Goal: Find specific page/section: Find specific page/section

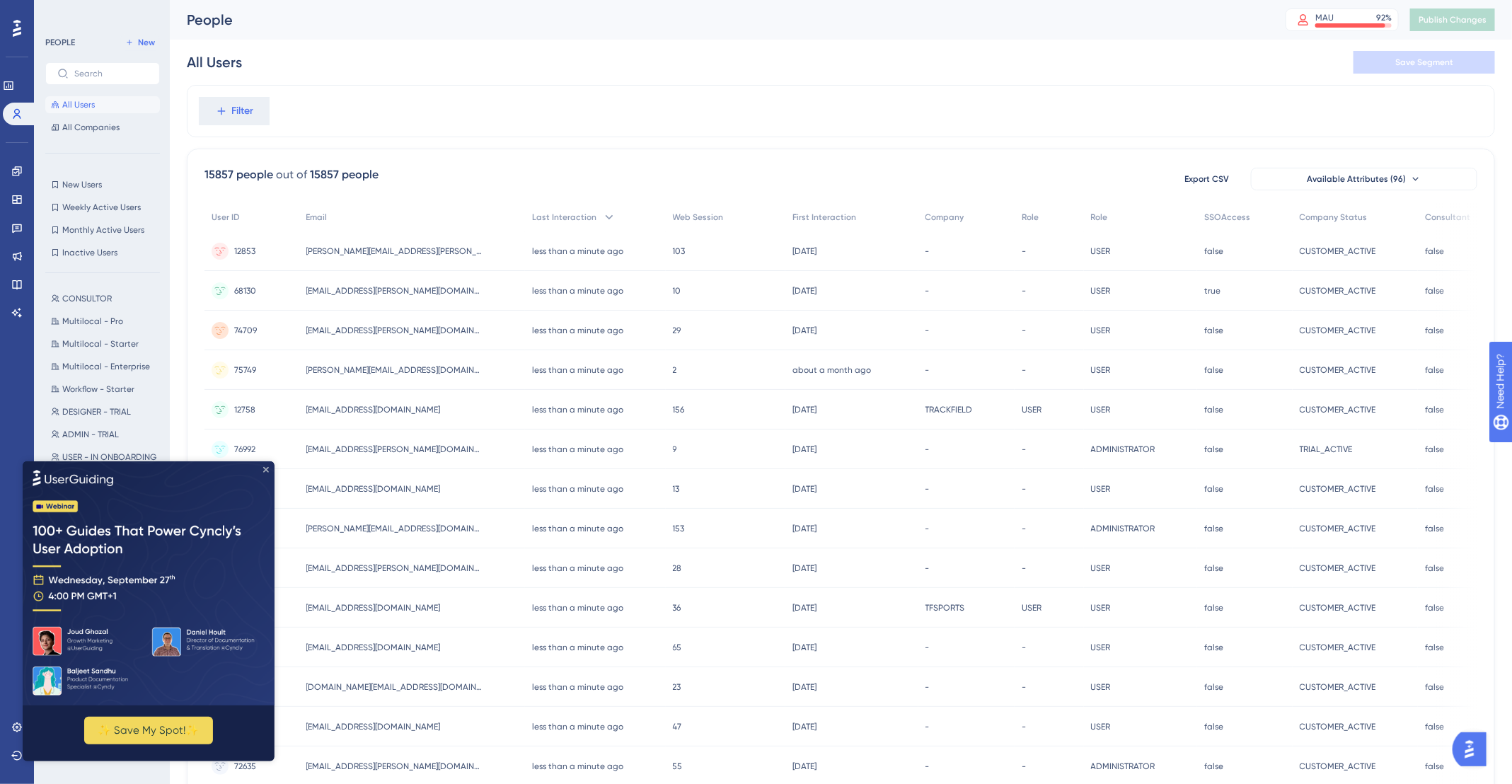
click at [267, 467] on icon "Close Preview" at bounding box center [266, 468] width 6 height 6
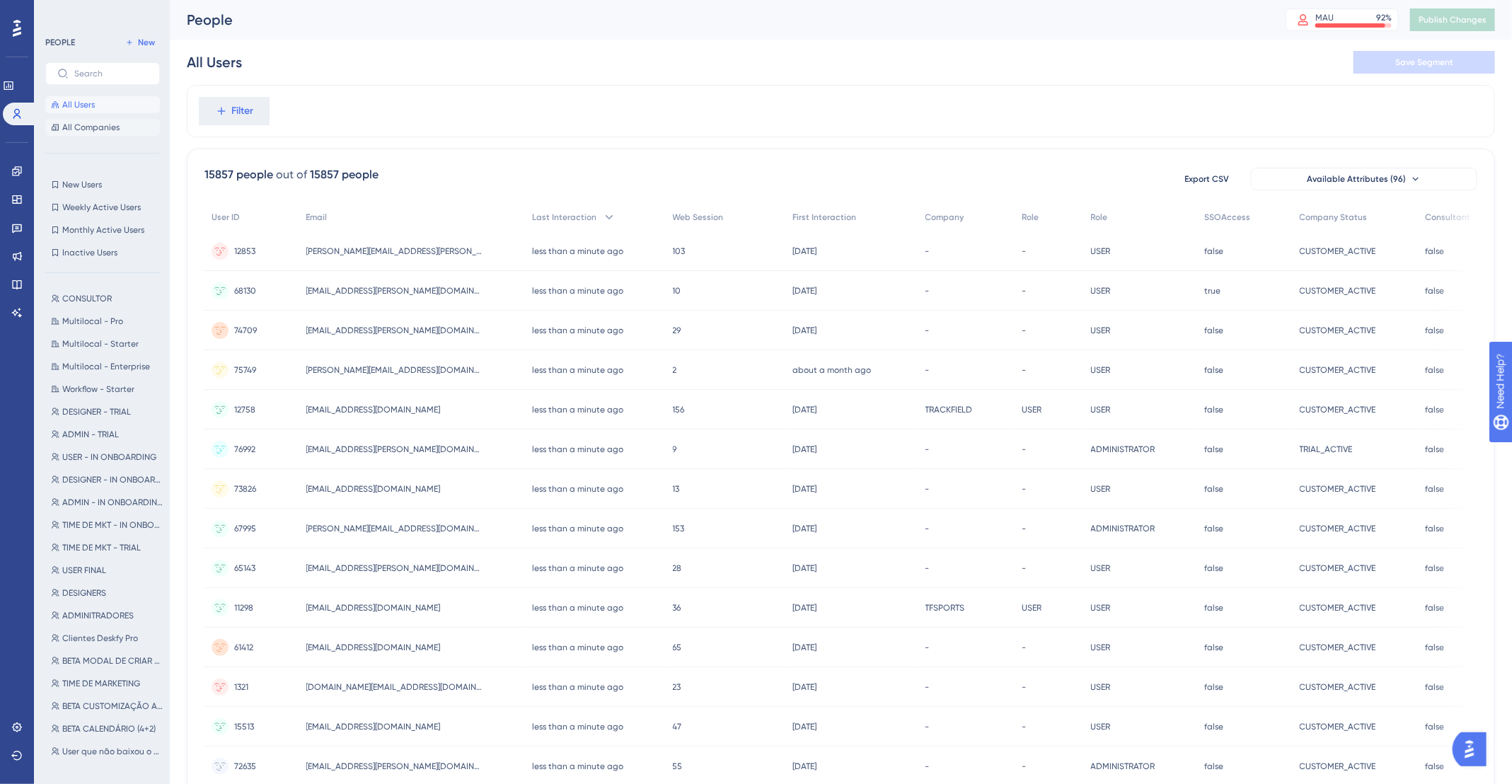
click at [102, 130] on span "All Companies" at bounding box center [91, 128] width 57 height 11
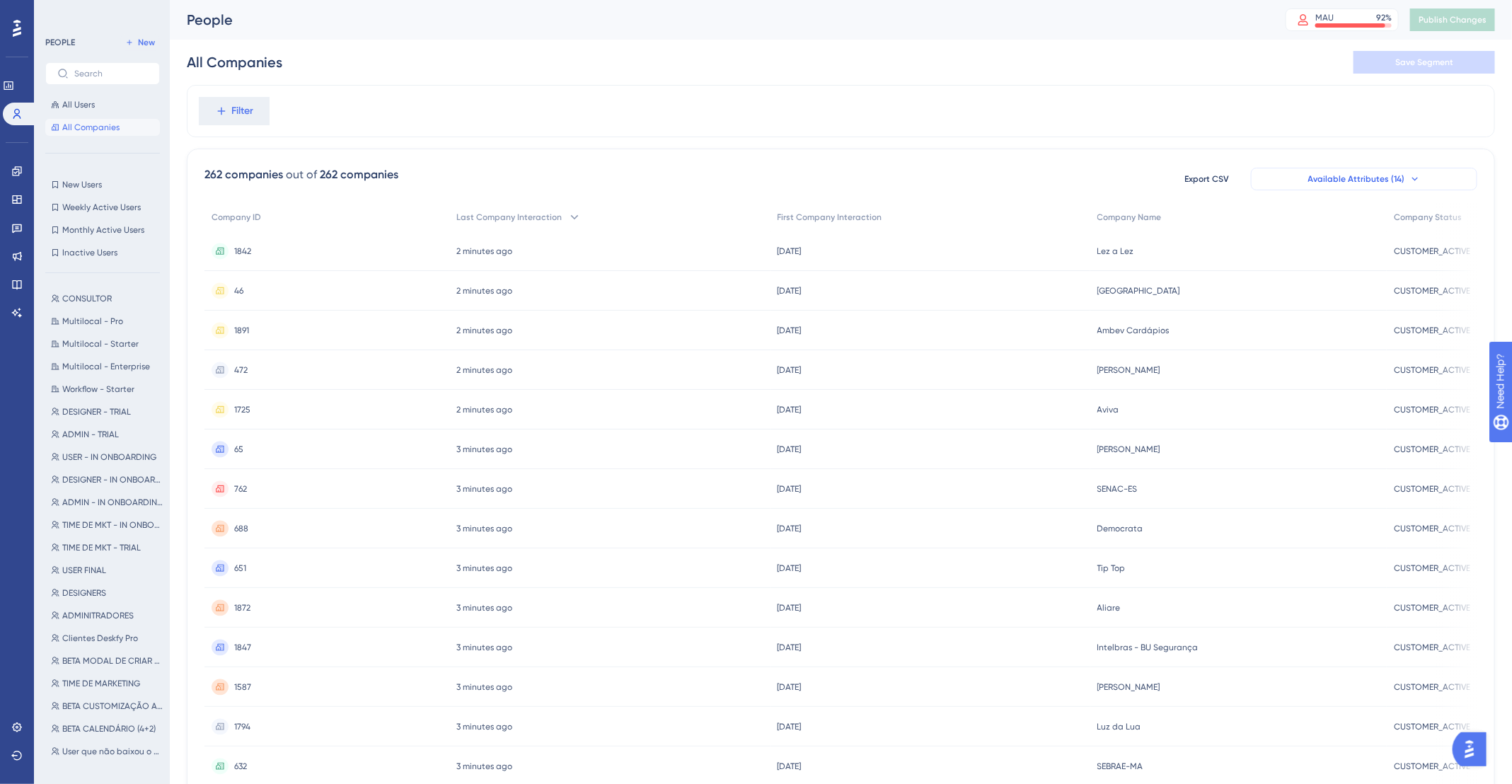
click at [1396, 175] on span "Available Attributes (14)" at bounding box center [1356, 179] width 97 height 11
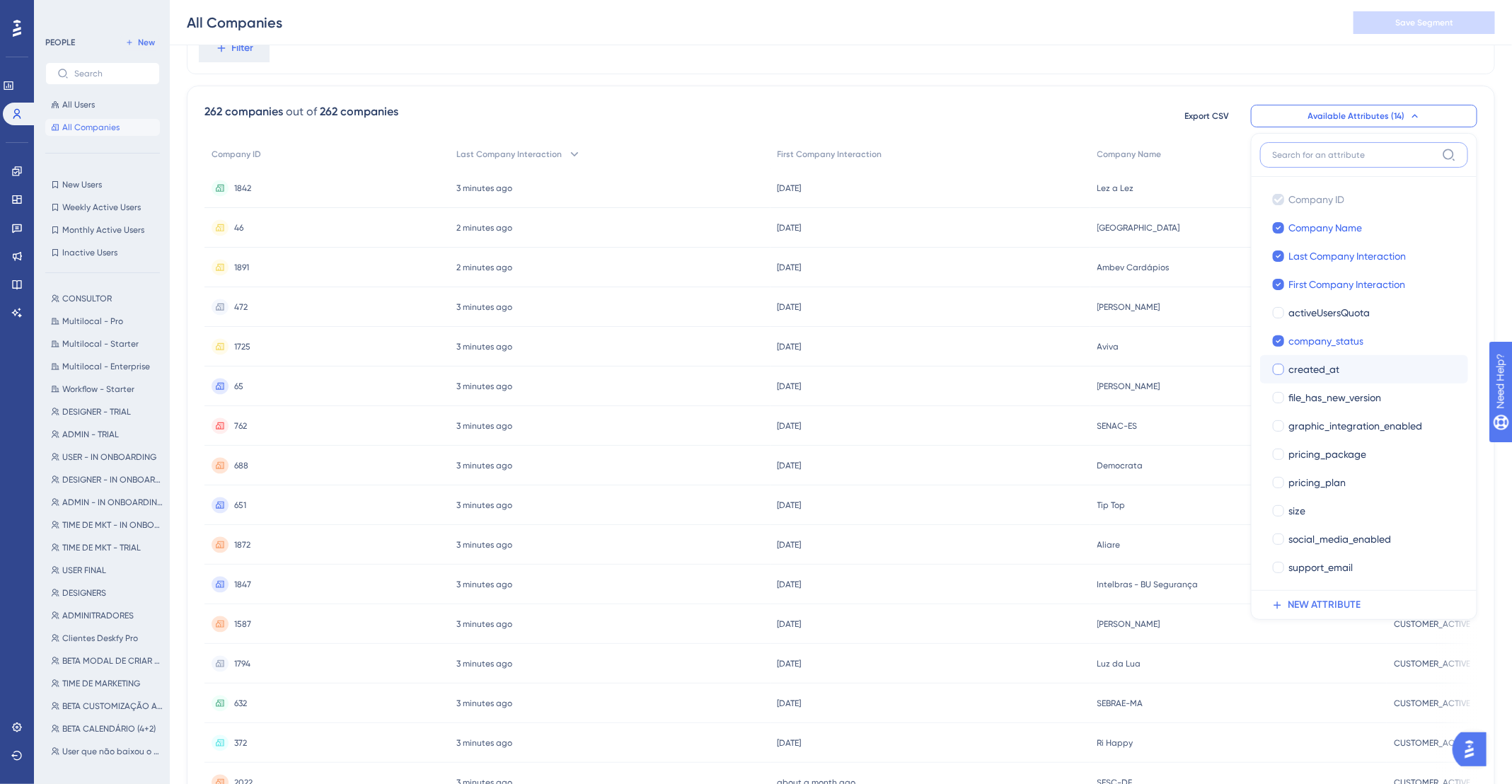
scroll to position [72, 0]
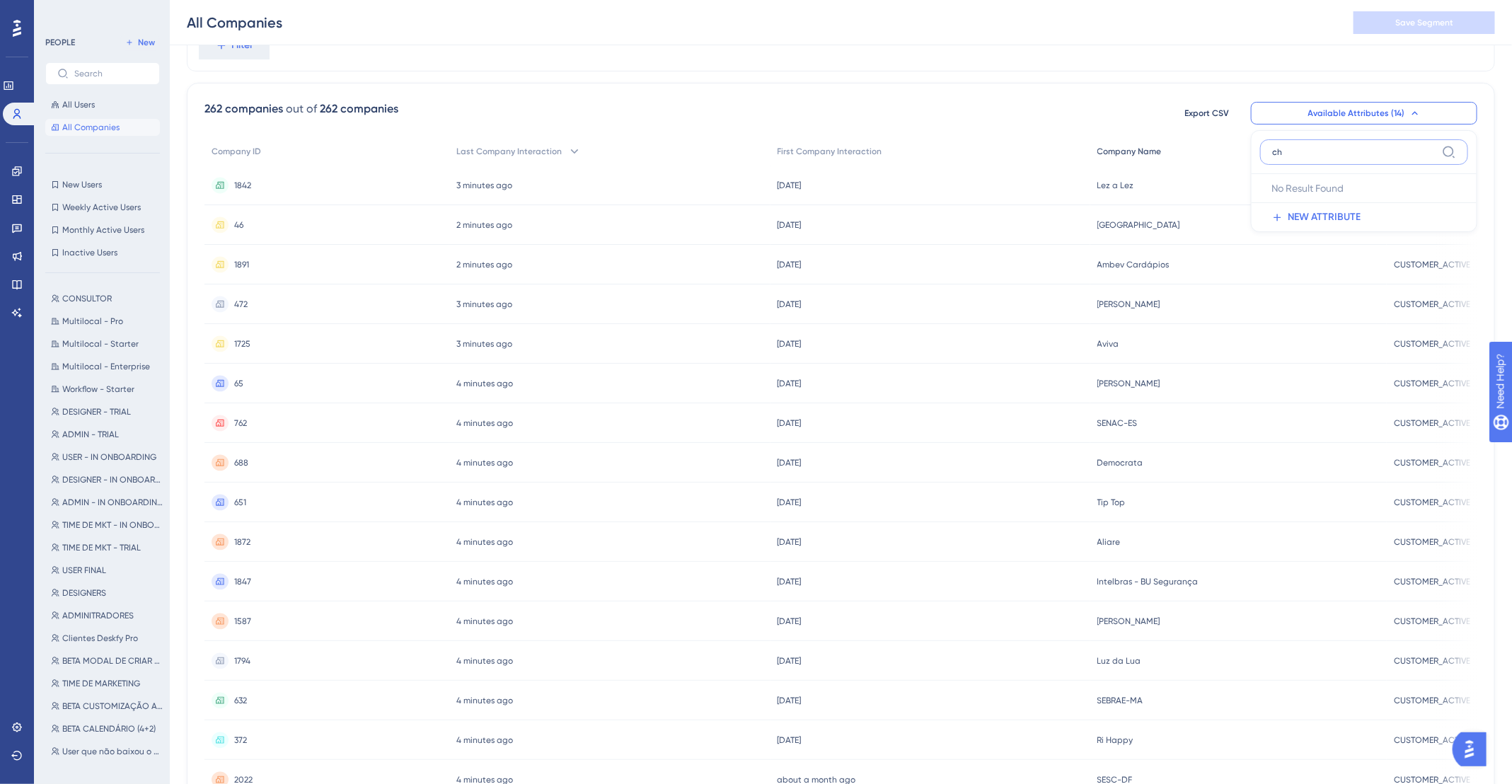
type input "c"
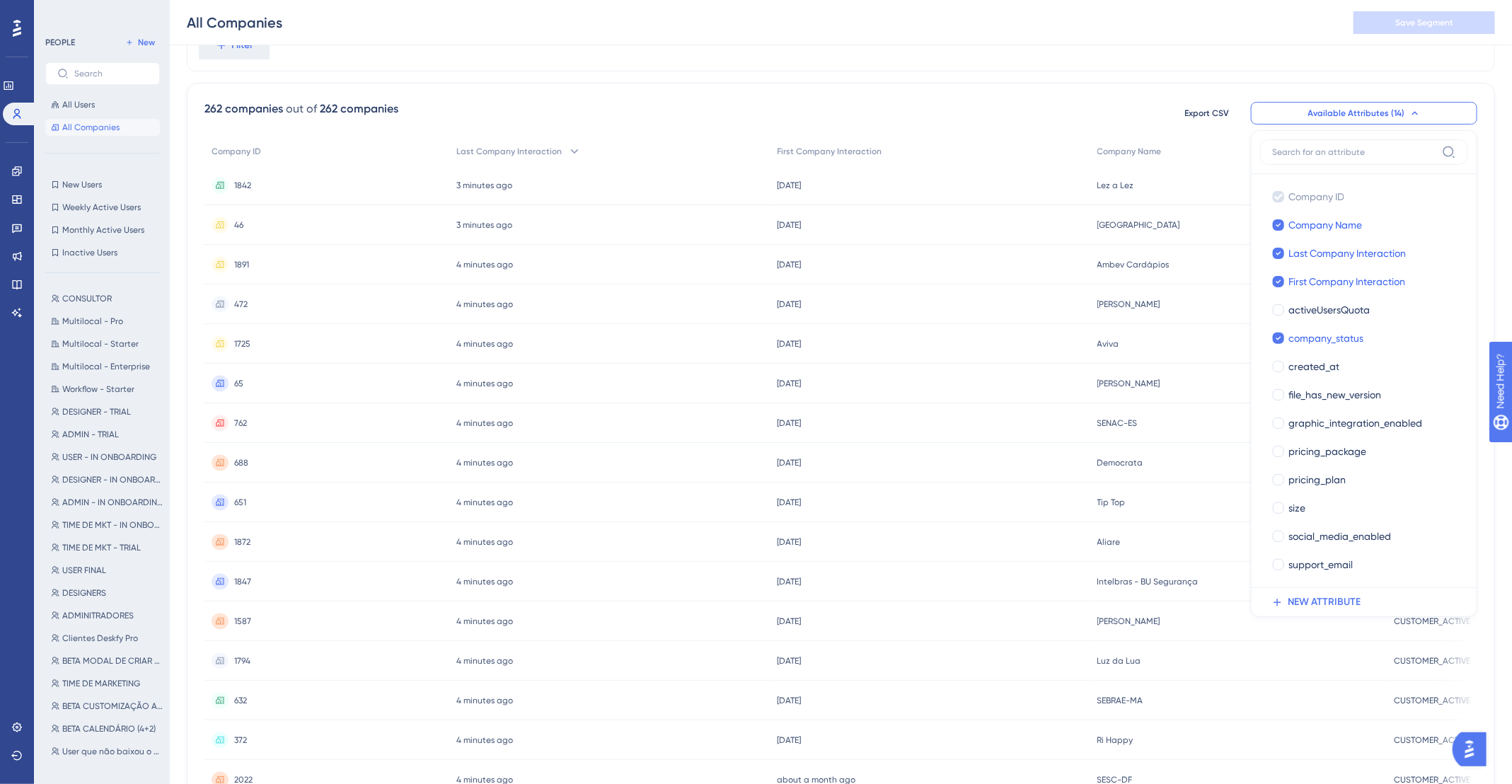
click at [991, 98] on div "262 companies out of 262 companies Export CSV Available Attributes (14) Company…" at bounding box center [841, 551] width 1308 height 938
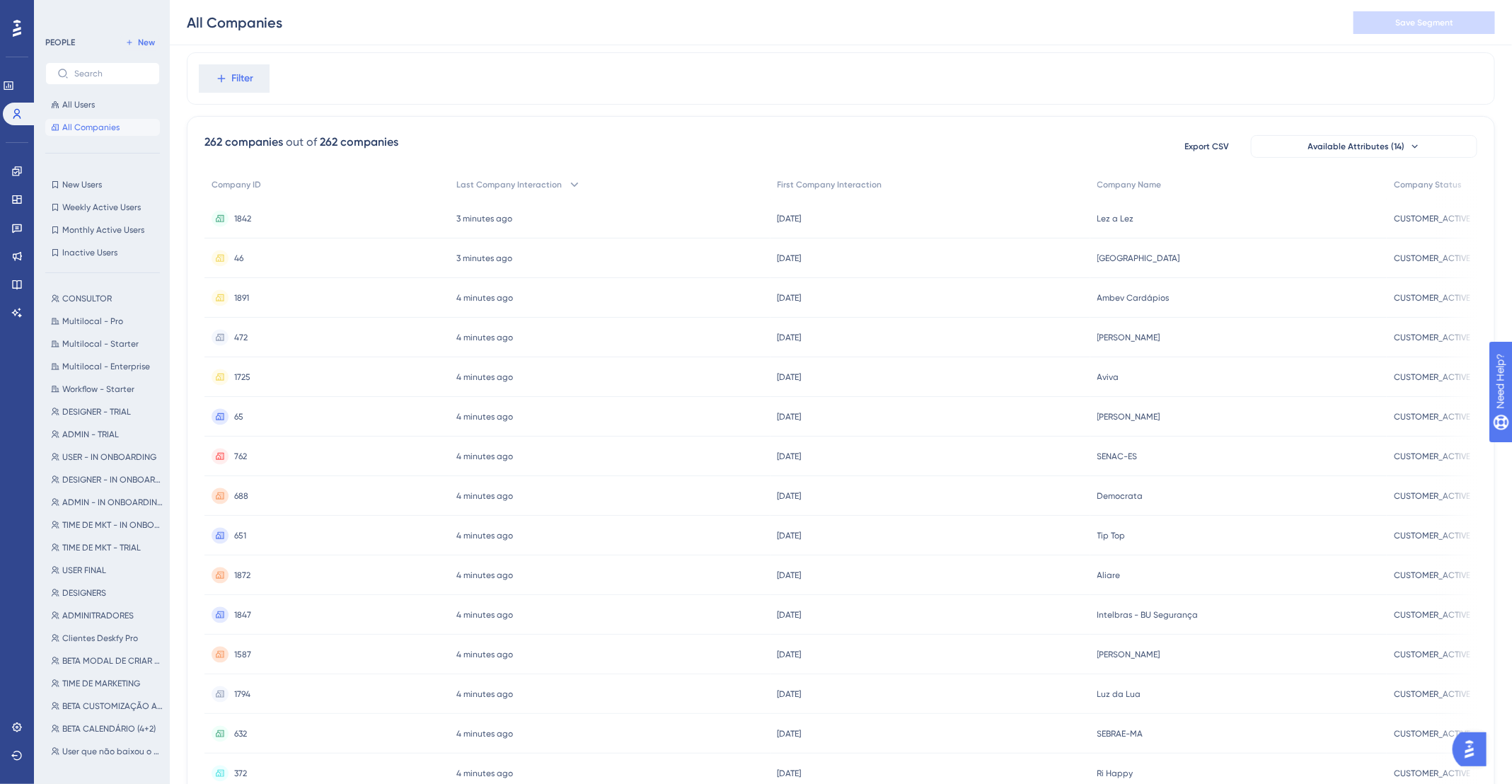
scroll to position [26, 0]
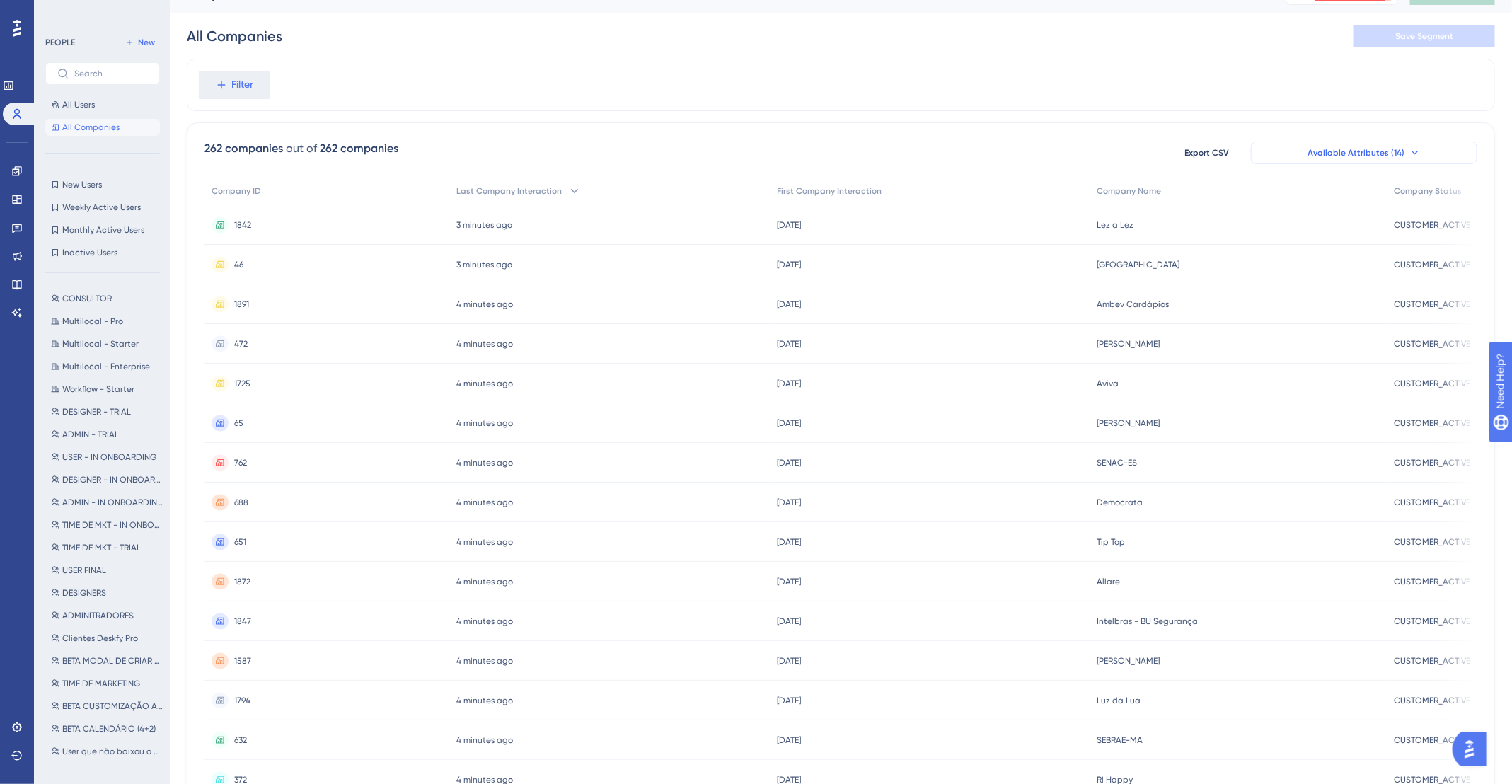
click at [1410, 142] on button "Available Attributes (14)" at bounding box center [1364, 153] width 226 height 23
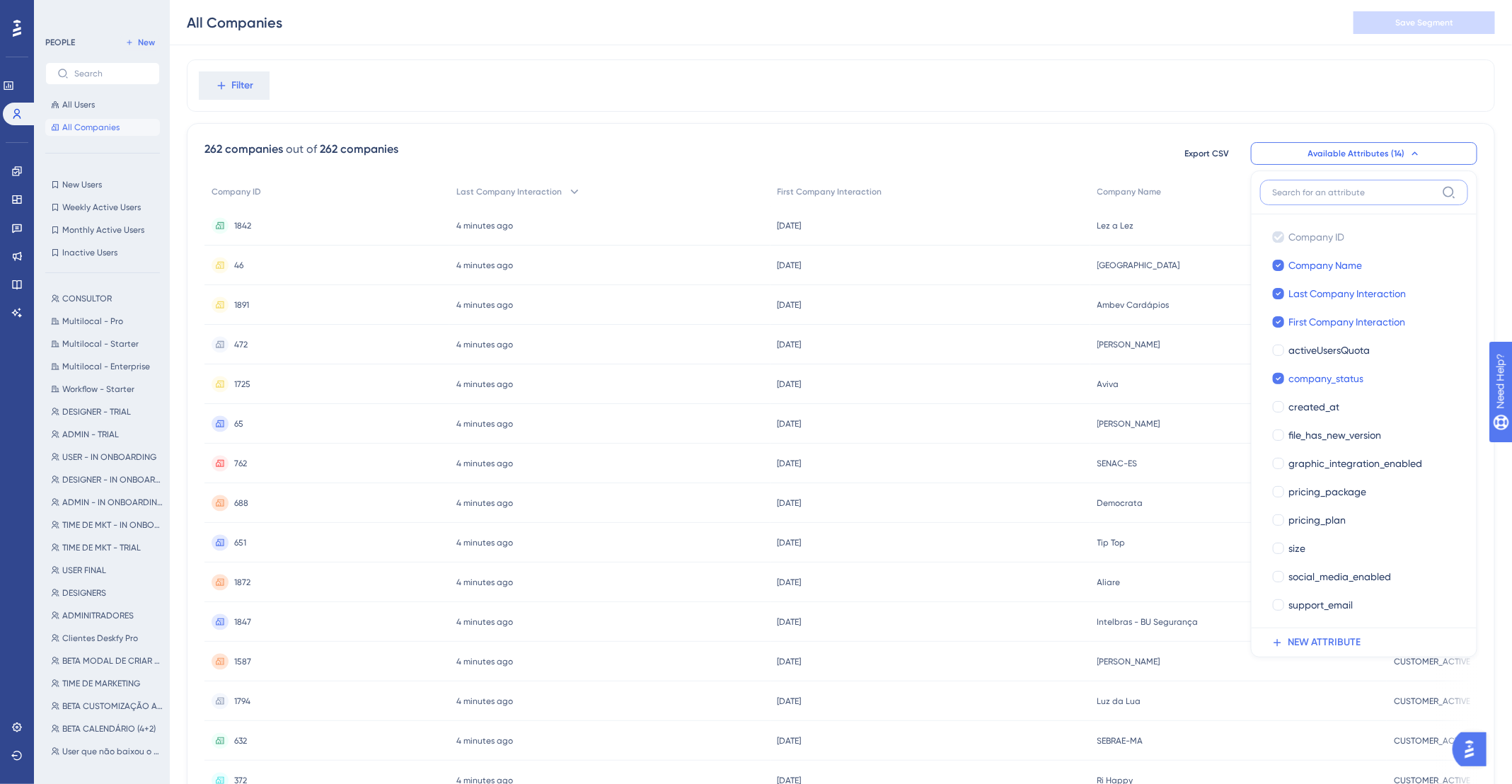
scroll to position [0, 0]
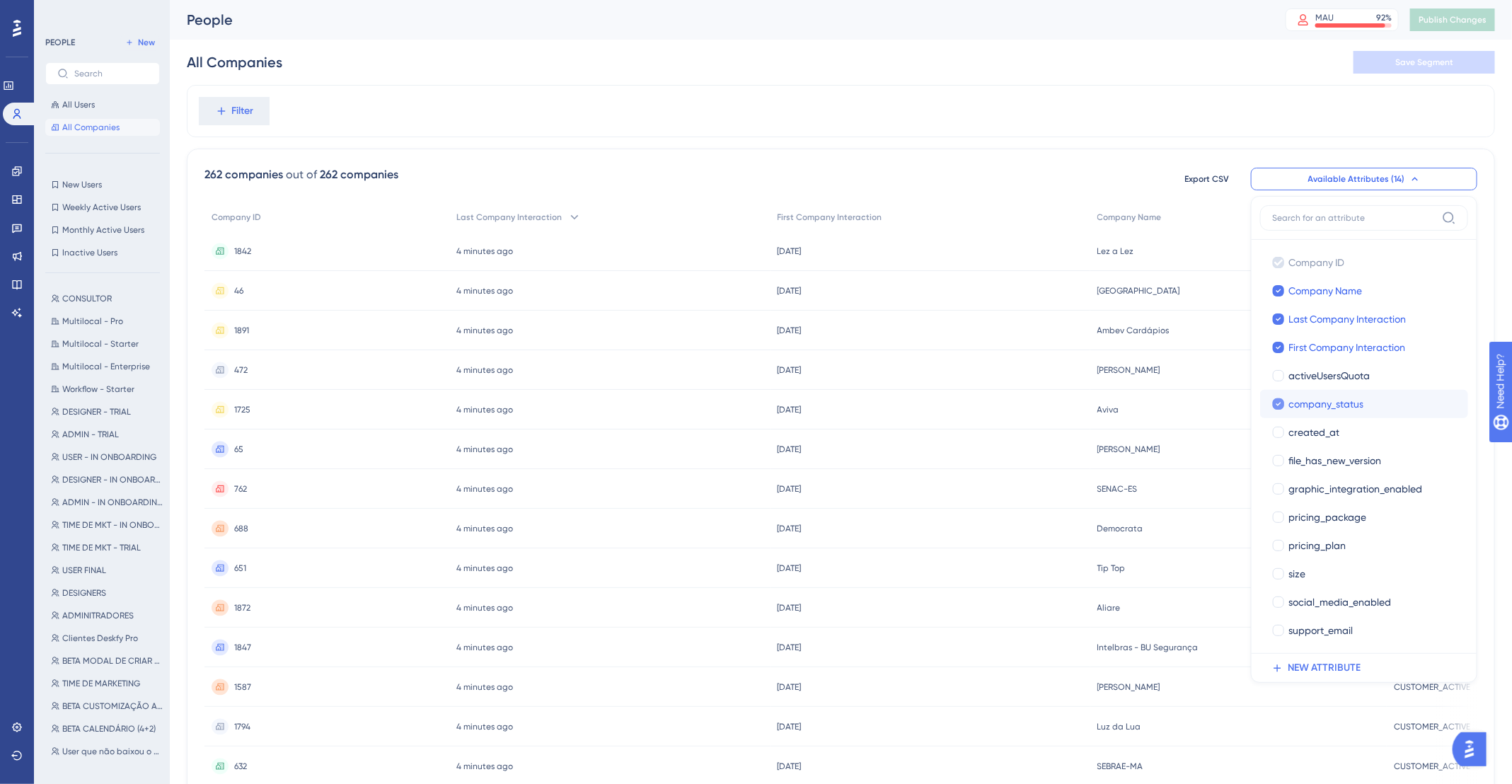
click at [1283, 399] on div at bounding box center [1279, 404] width 11 height 11
checkbox input "false"
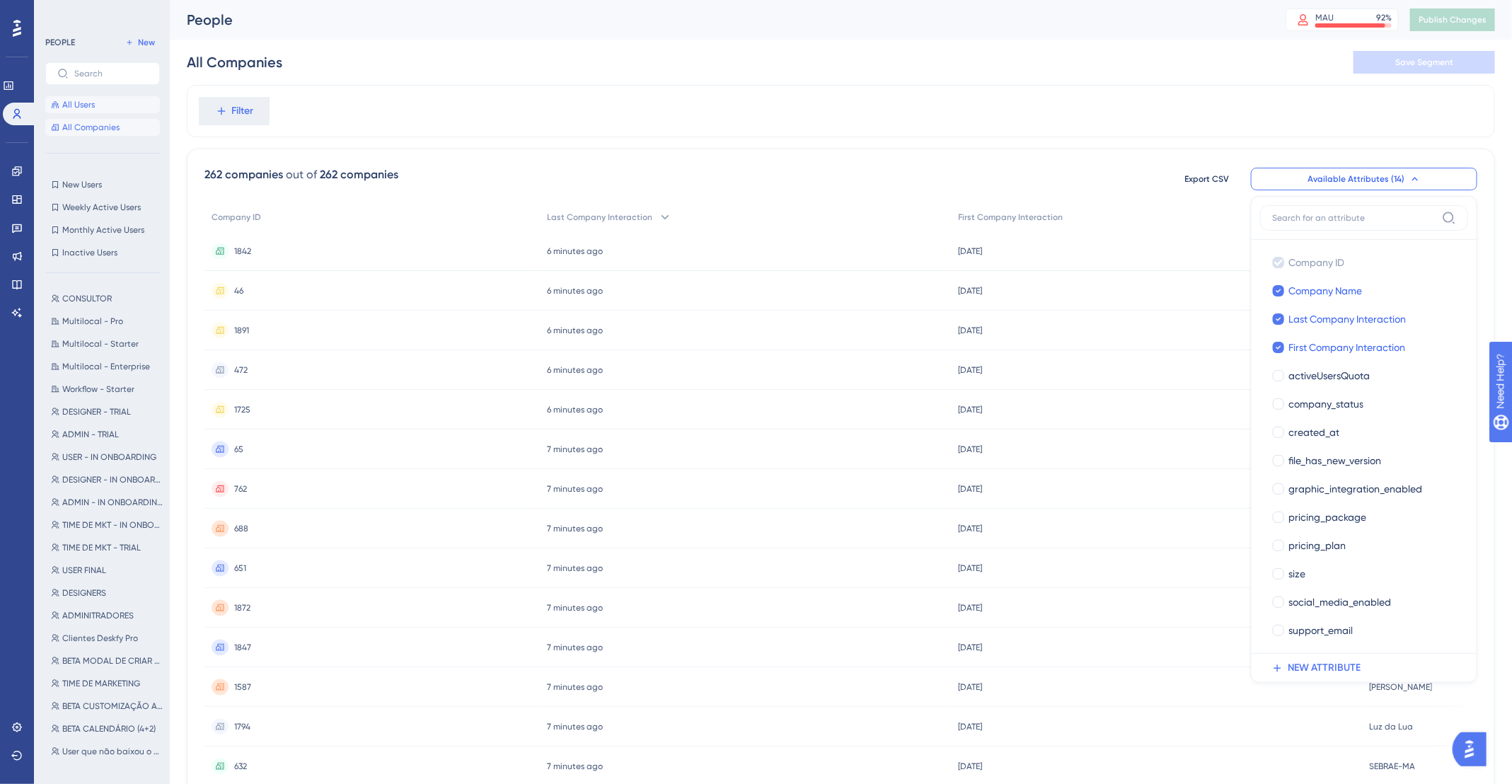
click at [75, 101] on span "All Users" at bounding box center [79, 105] width 33 height 11
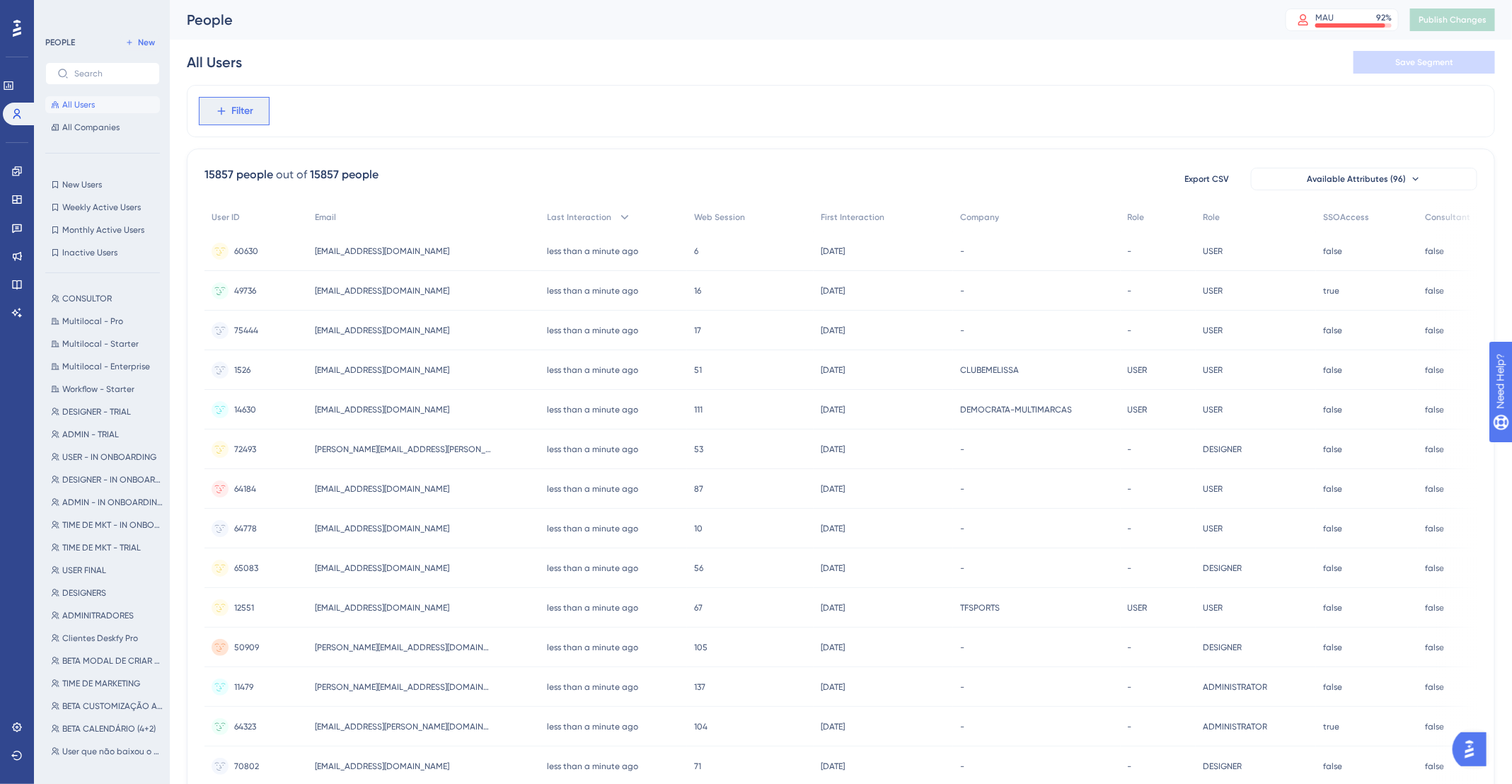
click at [248, 105] on span "Filter" at bounding box center [242, 111] width 22 height 17
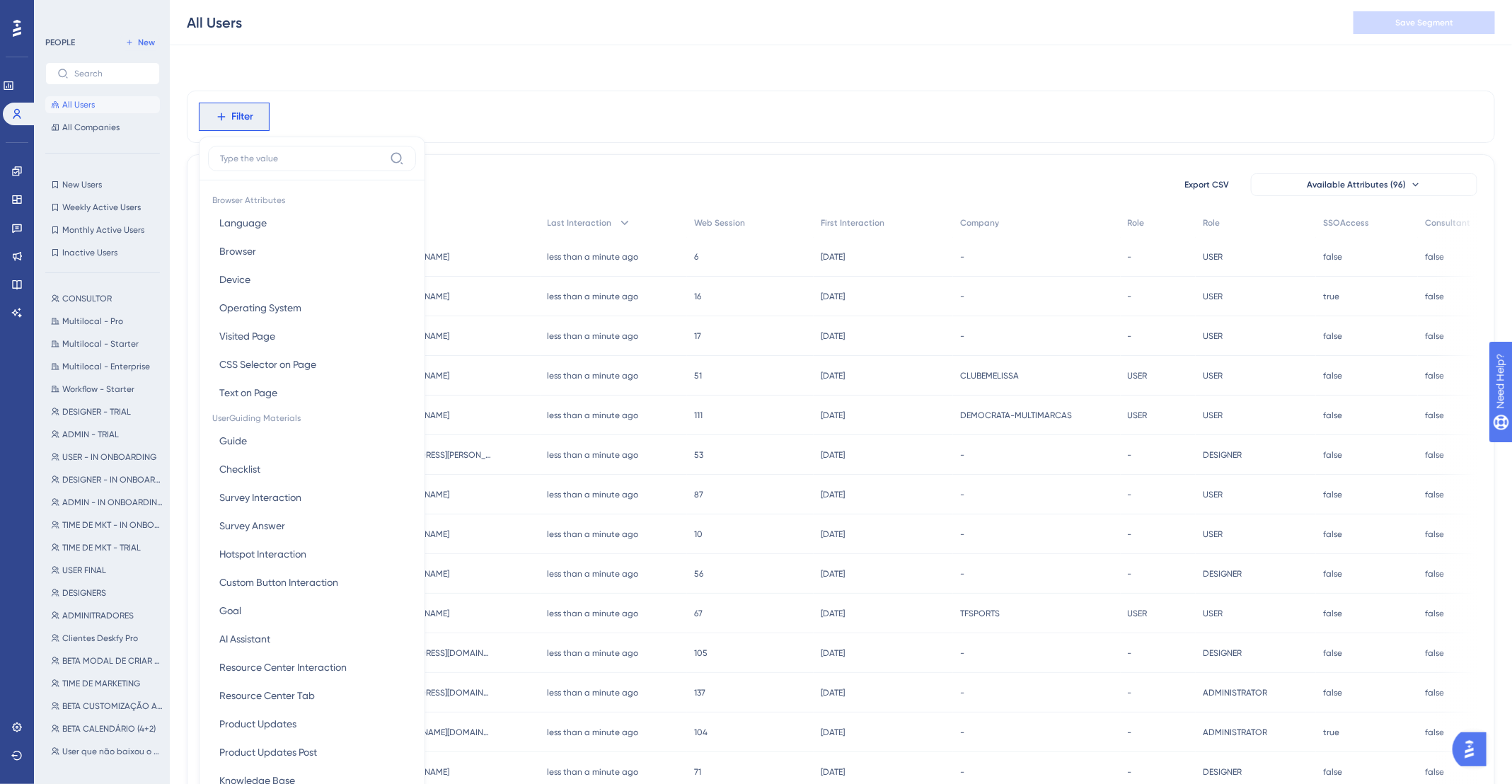
scroll to position [68, 0]
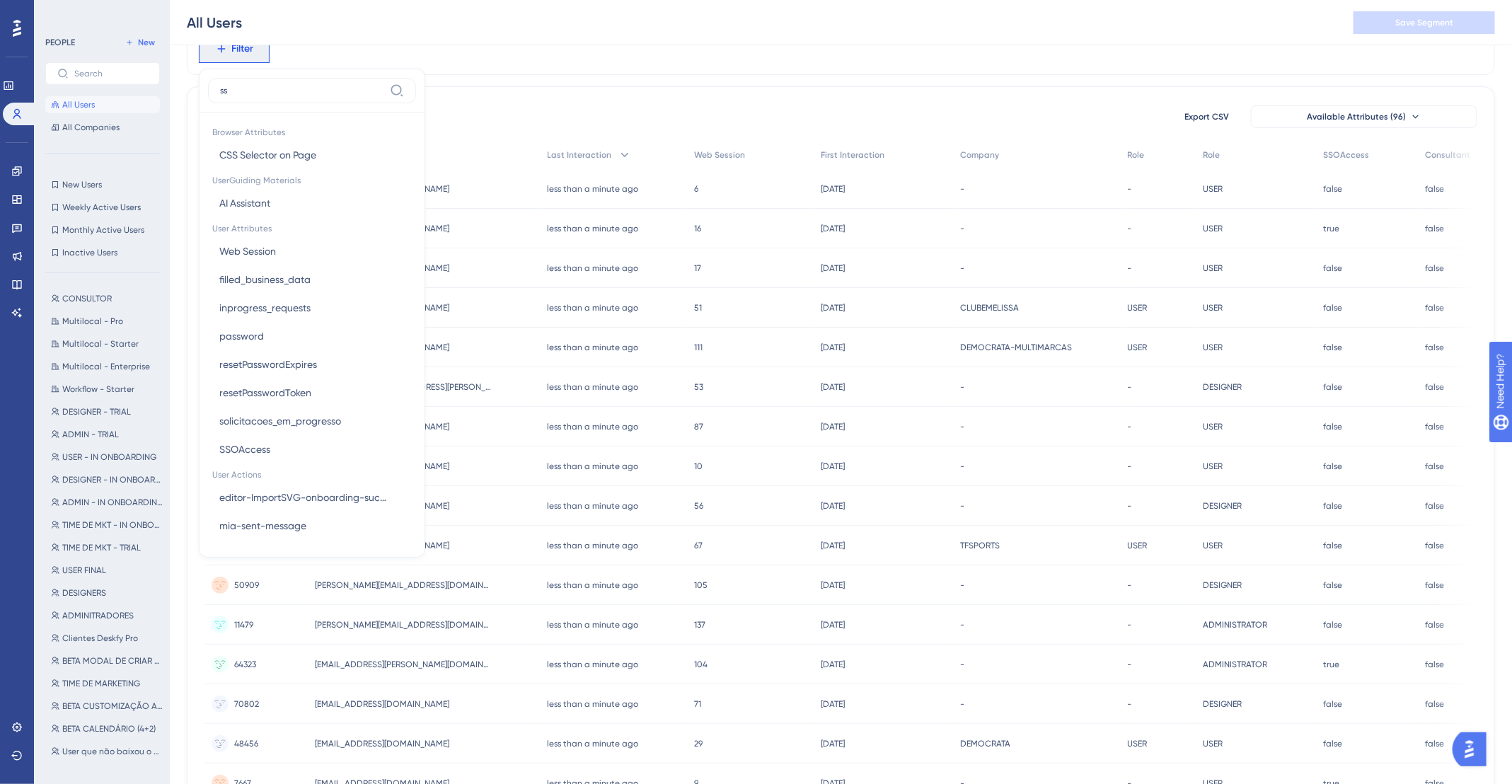
type input "s"
